Goal: Find specific fact: Find specific fact

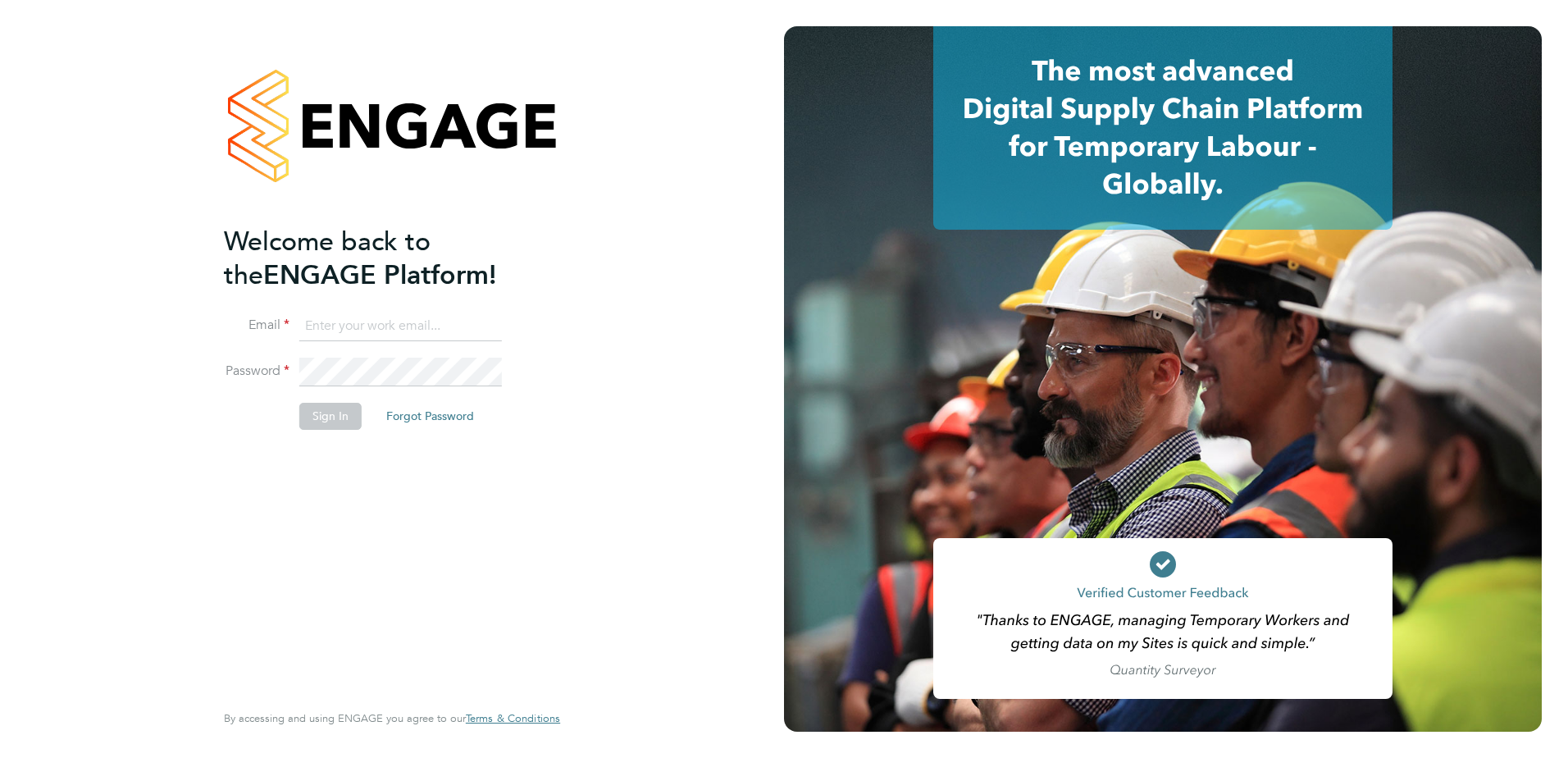
type input "[PERSON_NAME][EMAIL_ADDRESS][PERSON_NAME][DOMAIN_NAME]"
click at [337, 409] on button "Sign In" at bounding box center [331, 415] width 63 height 26
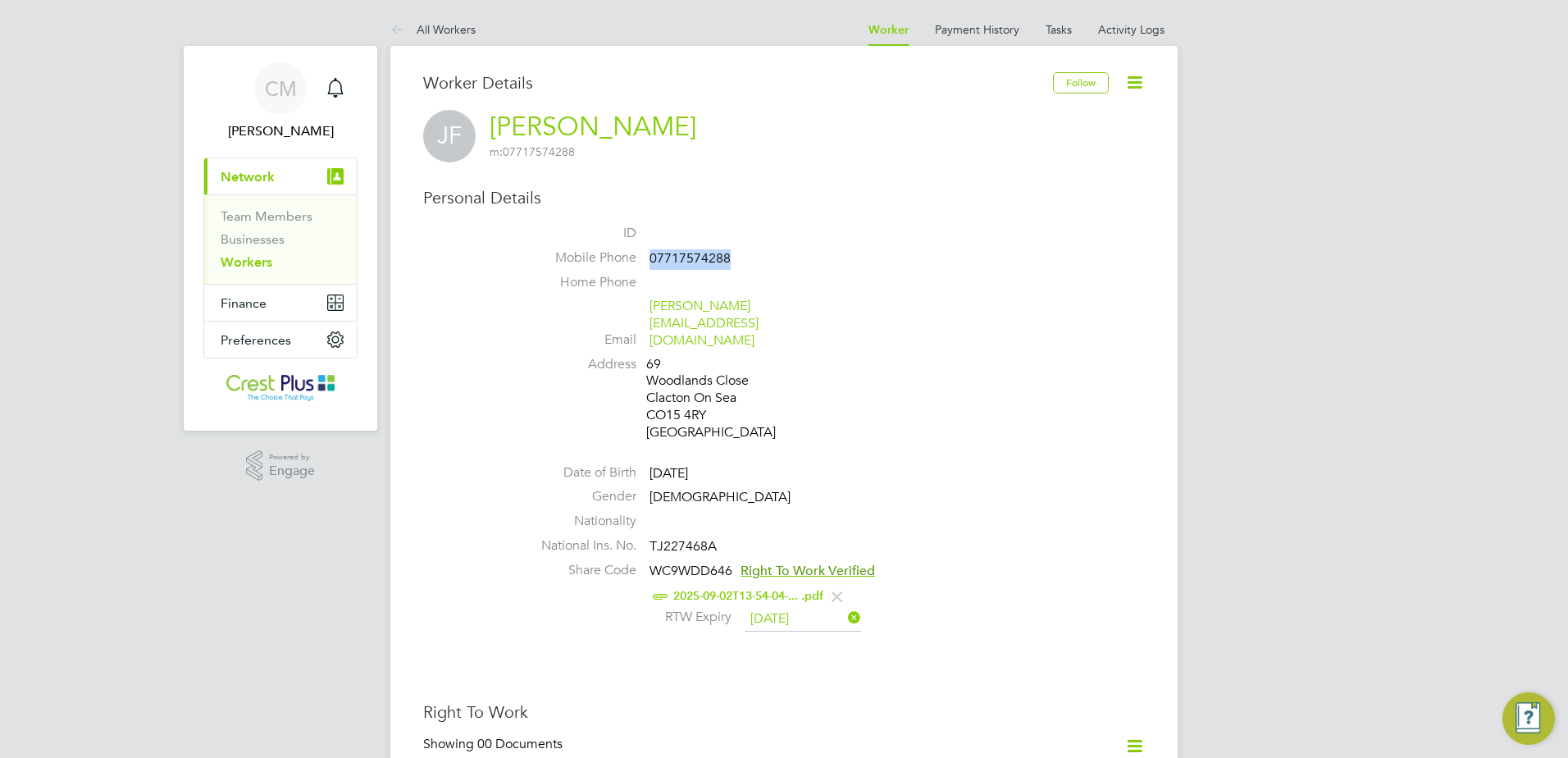
drag, startPoint x: 739, startPoint y: 256, endPoint x: 653, endPoint y: 260, distance: 86.1
click at [653, 260] on li "Mobile Phone 07717574288" at bounding box center [833, 261] width 623 height 24
copy span "07717574288"
drag, startPoint x: 779, startPoint y: 274, endPoint x: 768, endPoint y: 274, distance: 11.0
click at [779, 274] on li "Home Phone" at bounding box center [833, 286] width 623 height 24
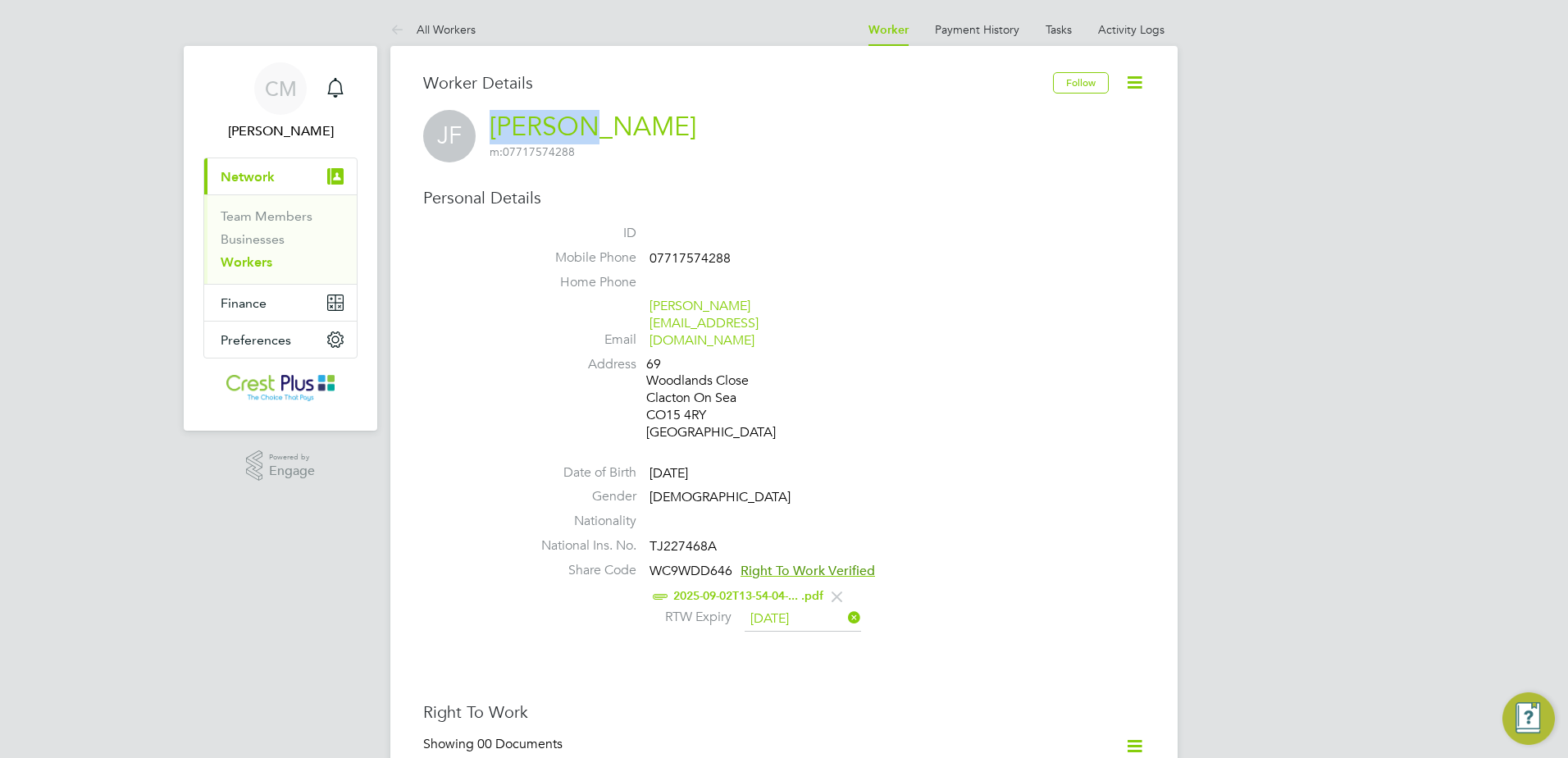
drag, startPoint x: 486, startPoint y: 124, endPoint x: 592, endPoint y: 125, distance: 106.0
click at [592, 125] on div "JF Johnson Folorunso m: 07717574288" at bounding box center [784, 136] width 722 height 53
copy link "Johnson"
click at [648, 77] on h3 "Worker Details" at bounding box center [738, 83] width 630 height 22
drag, startPoint x: 486, startPoint y: 119, endPoint x: 707, endPoint y: 123, distance: 221.0
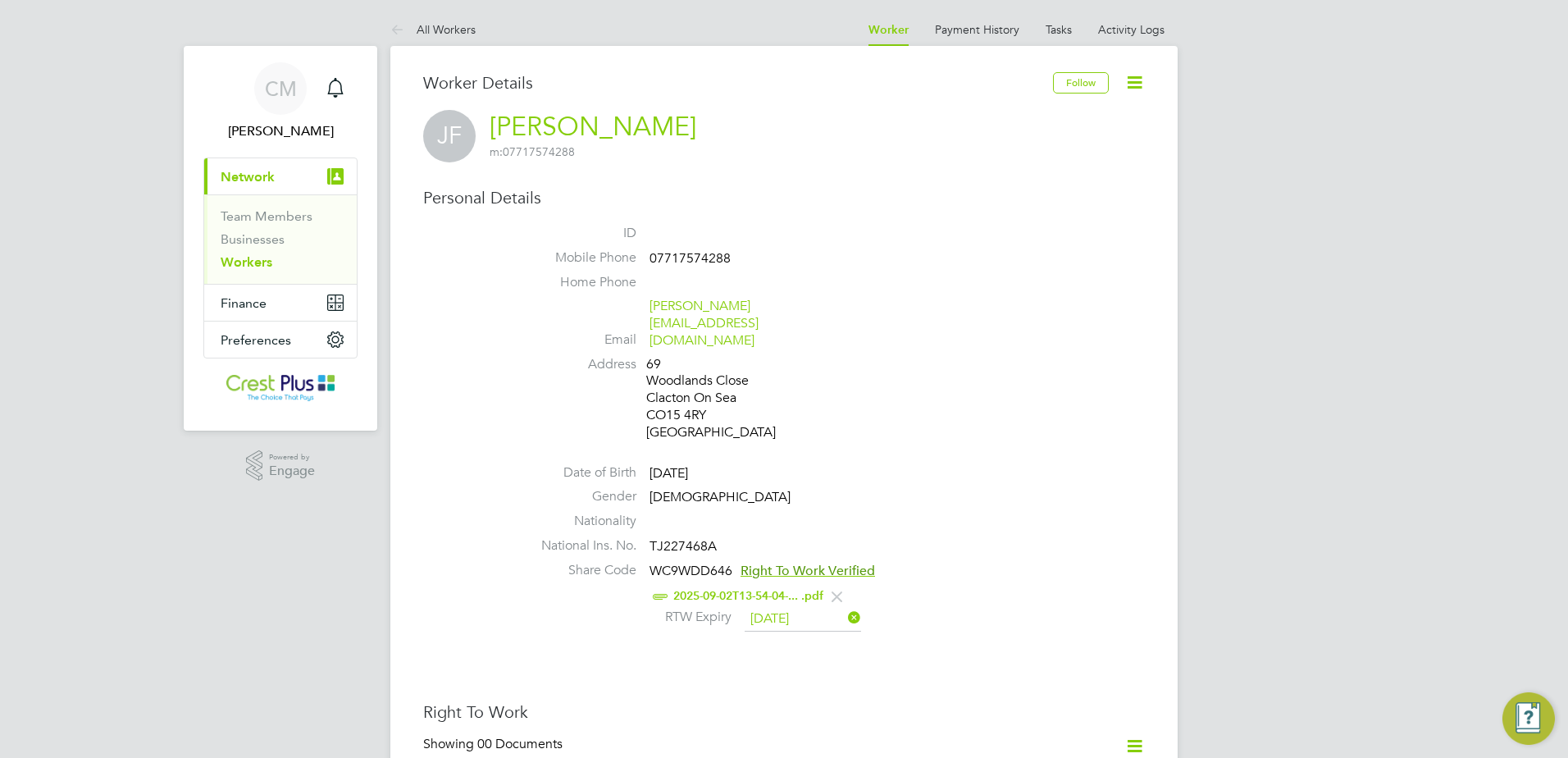
click at [707, 123] on div "JF Johnson Folorunso m: 07717574288" at bounding box center [784, 136] width 722 height 53
copy link "Johnson Folorunso"
drag, startPoint x: 841, startPoint y: 303, endPoint x: 649, endPoint y: 313, distance: 192.3
click at [649, 313] on li "Email johnson.folorunso13@gmail.com" at bounding box center [833, 327] width 623 height 57
copy link "johnson.folorunso13@gmail.com"
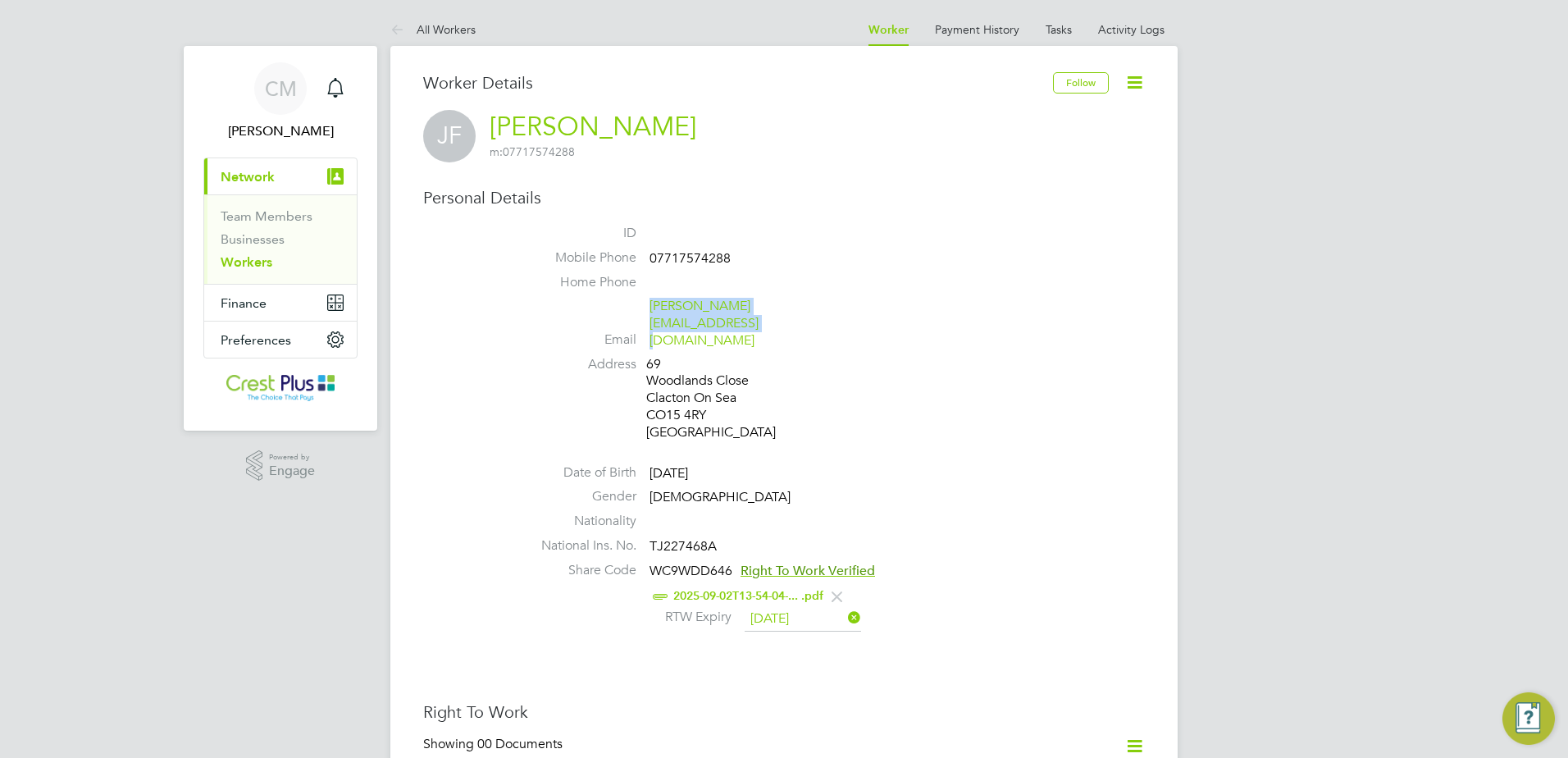
click at [746, 386] on div "69 Woodlands Close Clacton On Sea CO15 4RY United Kingdom" at bounding box center [724, 398] width 156 height 85
click at [755, 537] on li "National Ins. No. TJ227468A" at bounding box center [833, 549] width 623 height 24
drag, startPoint x: 653, startPoint y: 510, endPoint x: 715, endPoint y: 514, distance: 62.1
click at [715, 538] on span "TJ227468A" at bounding box center [683, 546] width 67 height 16
copy span "TJ227468A"
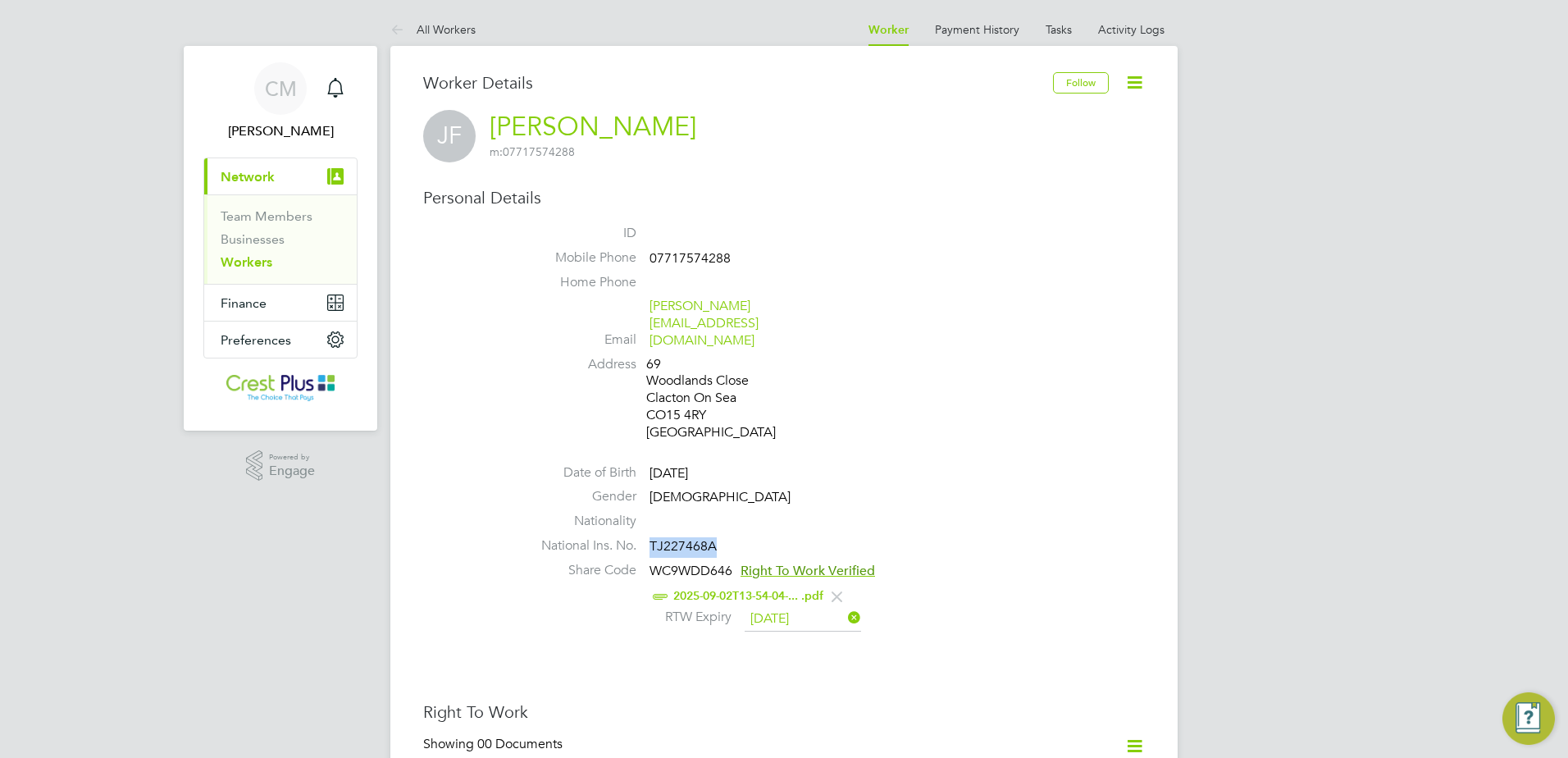
click at [753, 589] on link "2025-09-02T13-54-04-... .pdf" at bounding box center [748, 597] width 150 height 14
click at [766, 488] on li "Gender Male" at bounding box center [833, 500] width 623 height 24
drag, startPoint x: 733, startPoint y: 536, endPoint x: 656, endPoint y: 537, distance: 77.0
click at [656, 562] on li "Share Code WC9WDD646 Right To Work Verified 2025-09-02T13-54-04-... .pdf RTW Ex…" at bounding box center [833, 599] width 623 height 74
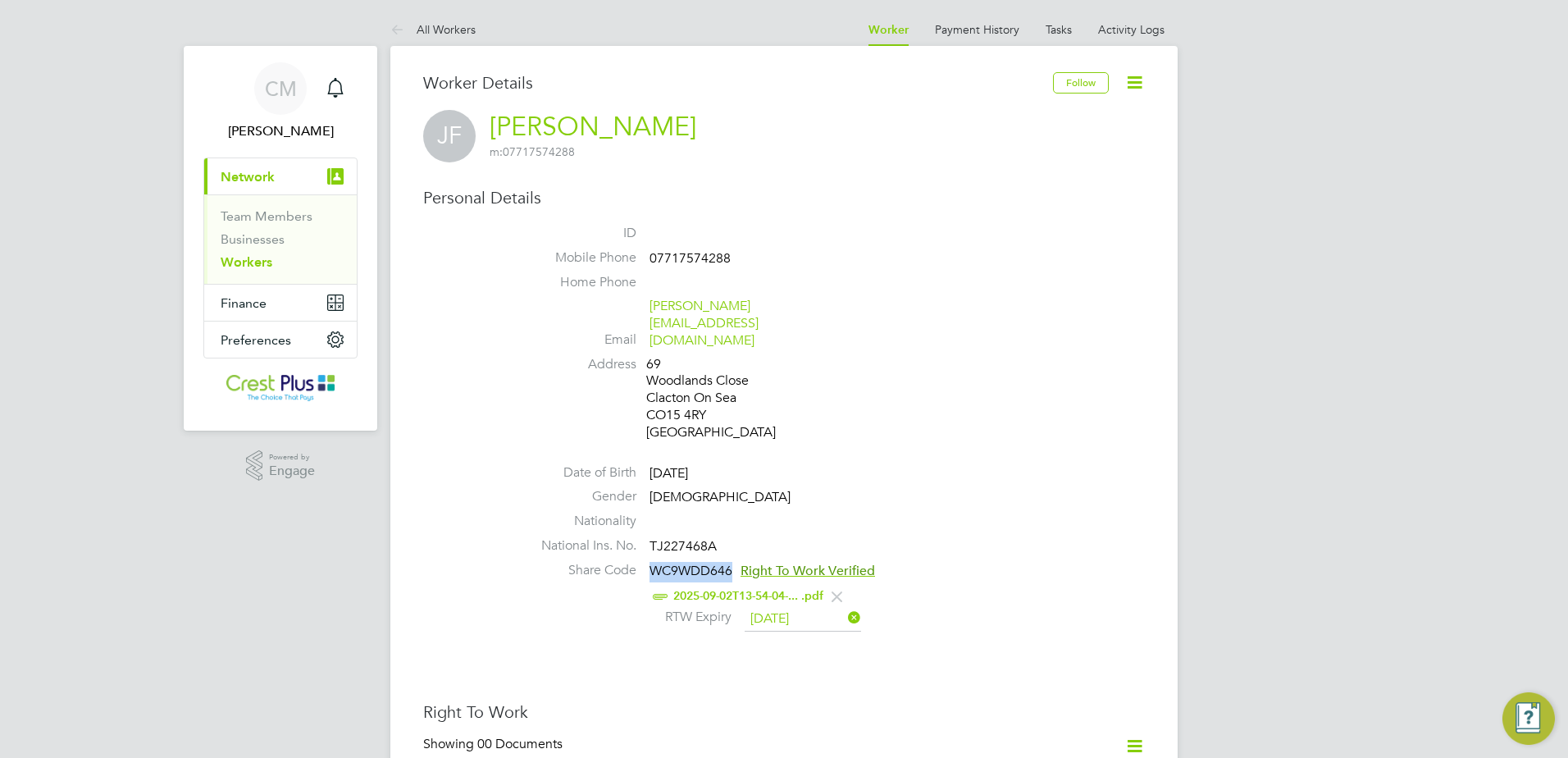
copy span "WC9WDD646"
click at [959, 587] on div "2025-09-02T13-54-04-... .pdf" at bounding box center [833, 597] width 623 height 21
click at [775, 589] on link "2025-09-02T13-54-04-... .pdf" at bounding box center [748, 597] width 150 height 14
click at [1001, 320] on li "Email johnson.folorunso13@gmail.com" at bounding box center [833, 327] width 623 height 57
